Goal: Complete application form

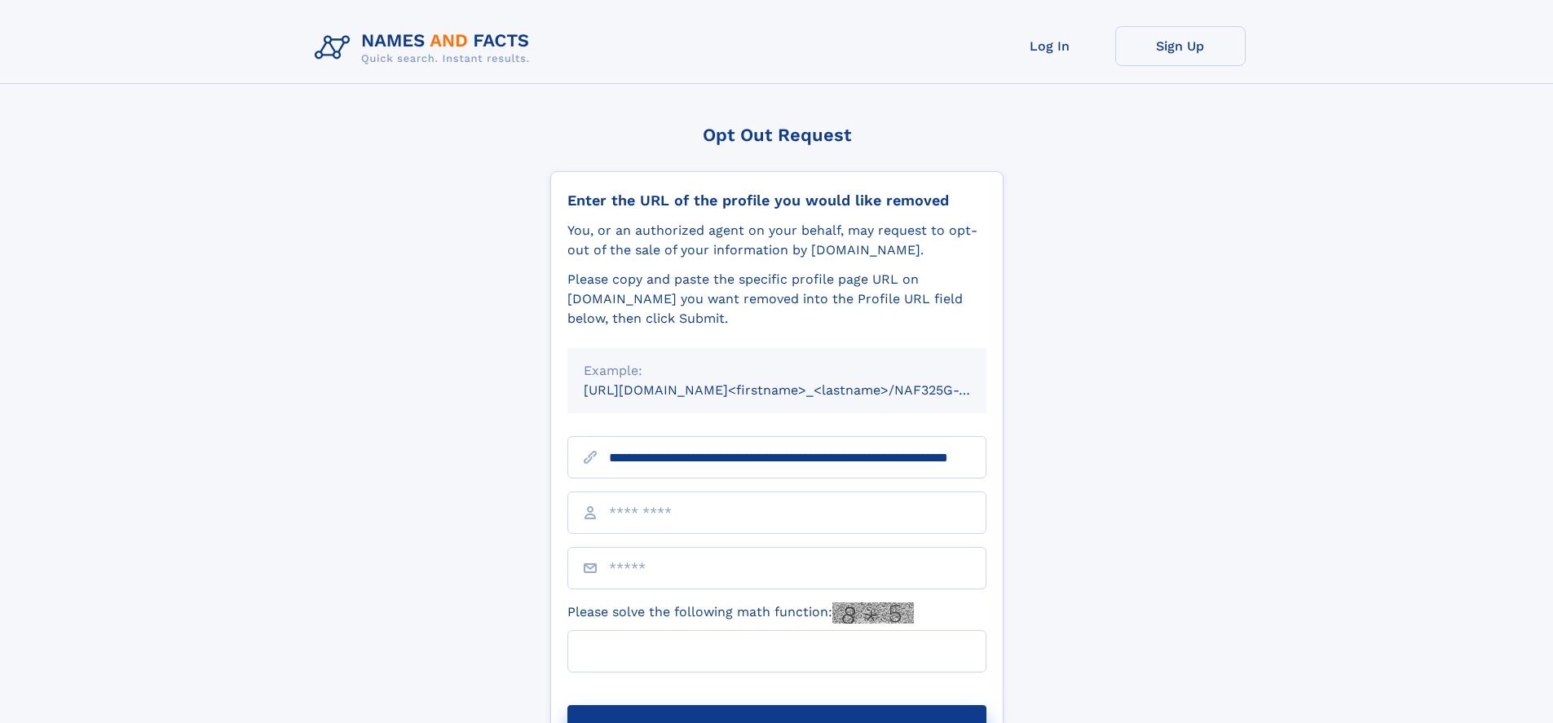
scroll to position [0, 151]
type input "**********"
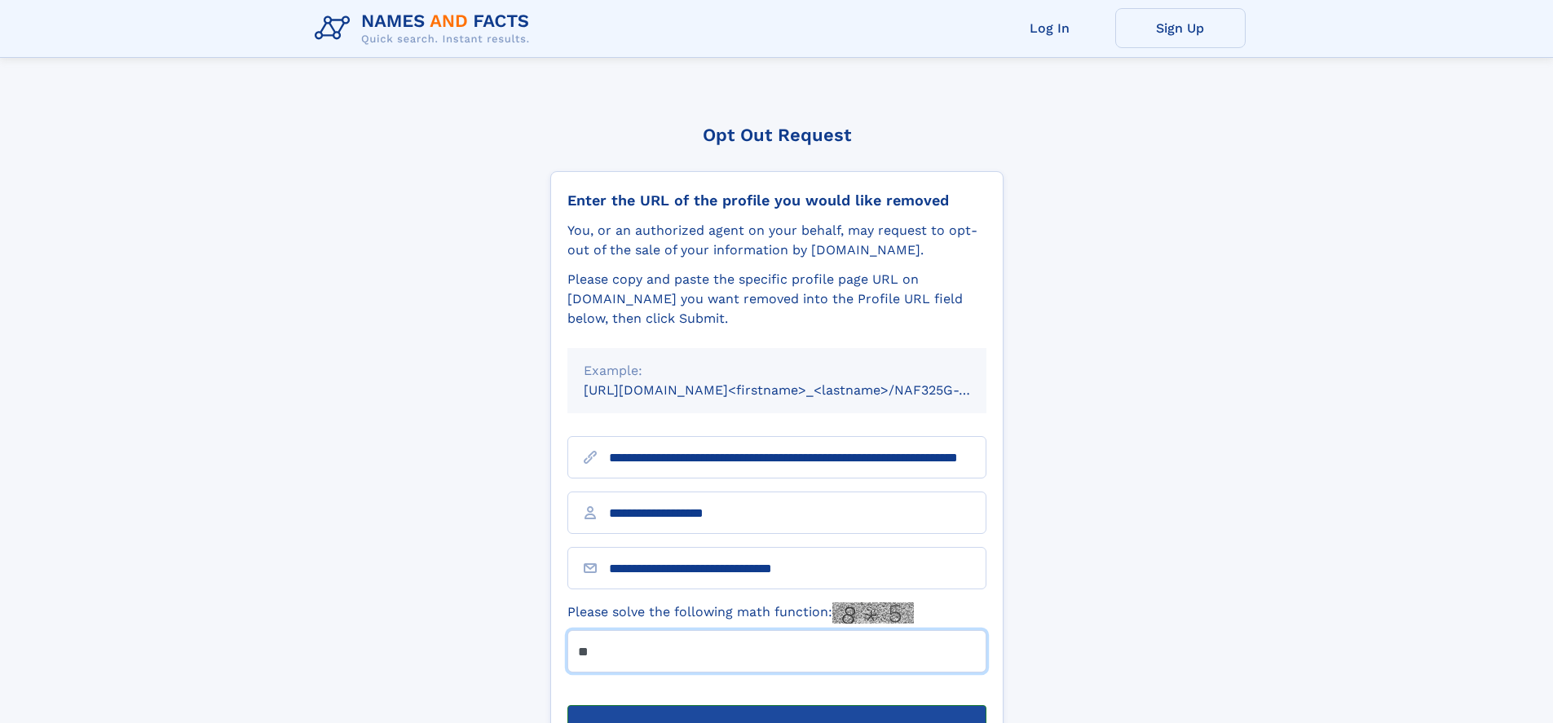
type input "**"
click at [776, 705] on button "Submit Opt Out Request" at bounding box center [776, 731] width 419 height 52
